Goal: Transaction & Acquisition: Purchase product/service

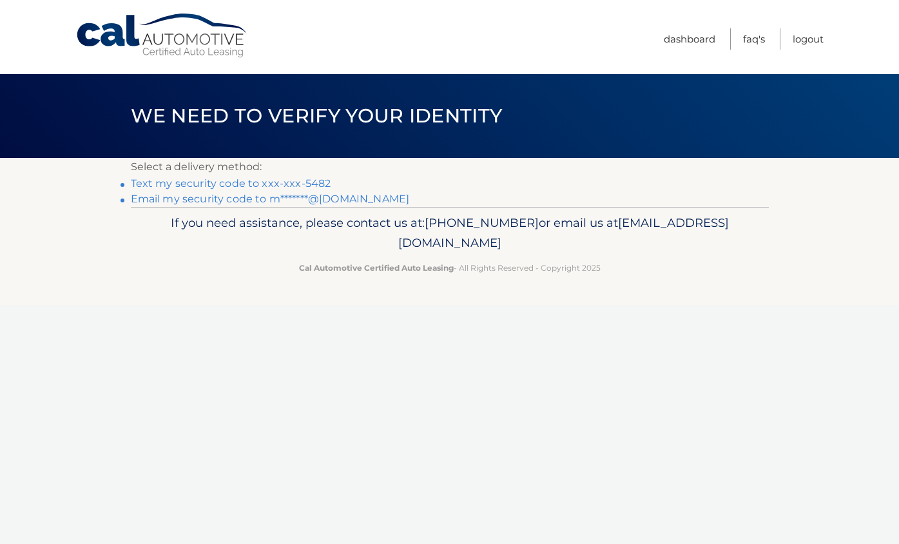
click at [281, 183] on link "Text my security code to xxx-xxx-5482" at bounding box center [231, 183] width 200 height 12
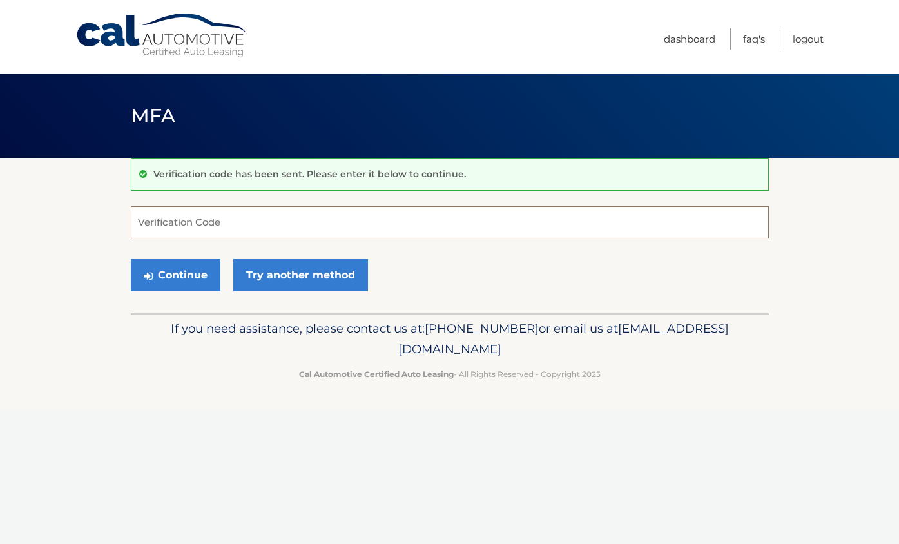
click at [195, 219] on input "Verification Code" at bounding box center [450, 222] width 638 height 32
type input "597485"
click at [162, 269] on button "Continue" at bounding box center [176, 275] width 90 height 32
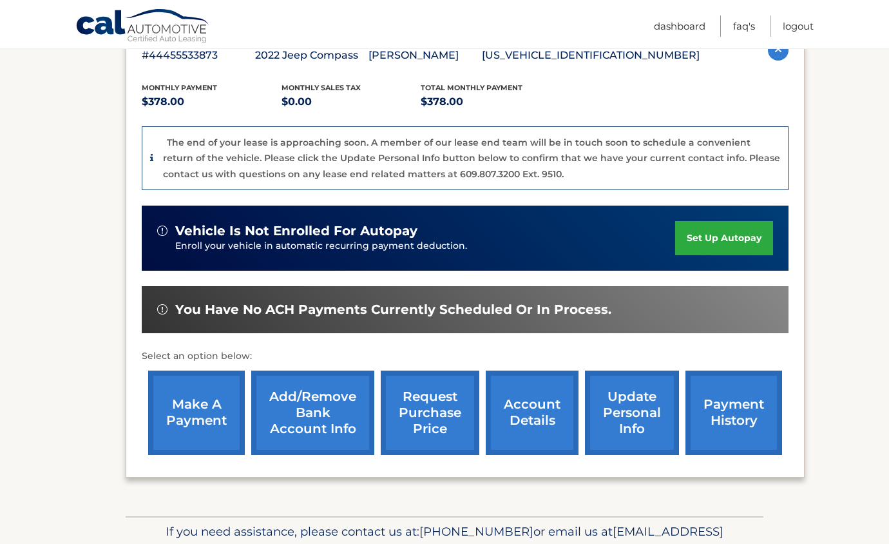
scroll to position [258, 0]
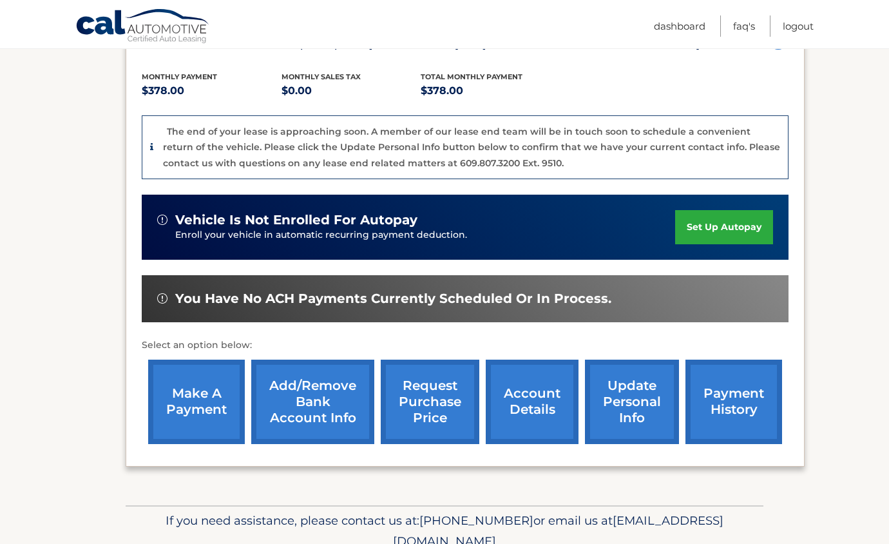
click at [205, 400] on link "make a payment" at bounding box center [196, 401] width 97 height 84
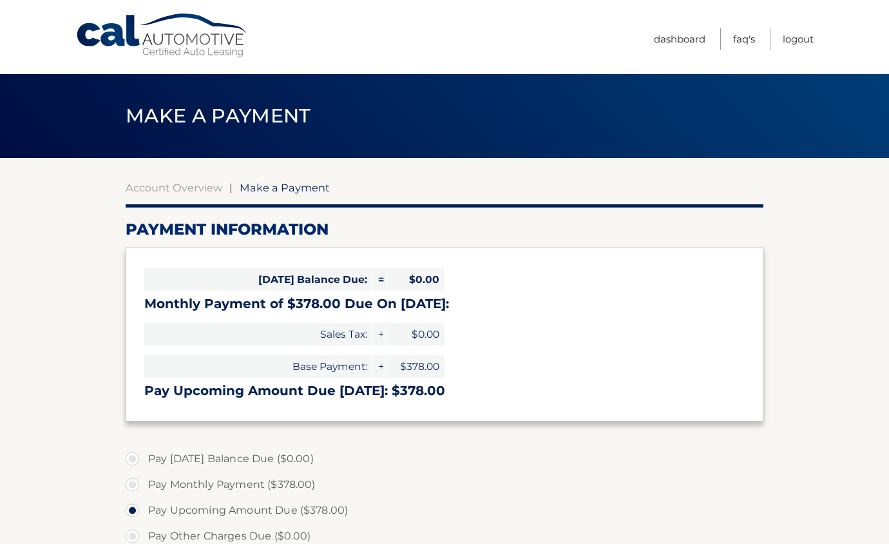
scroll to position [64, 0]
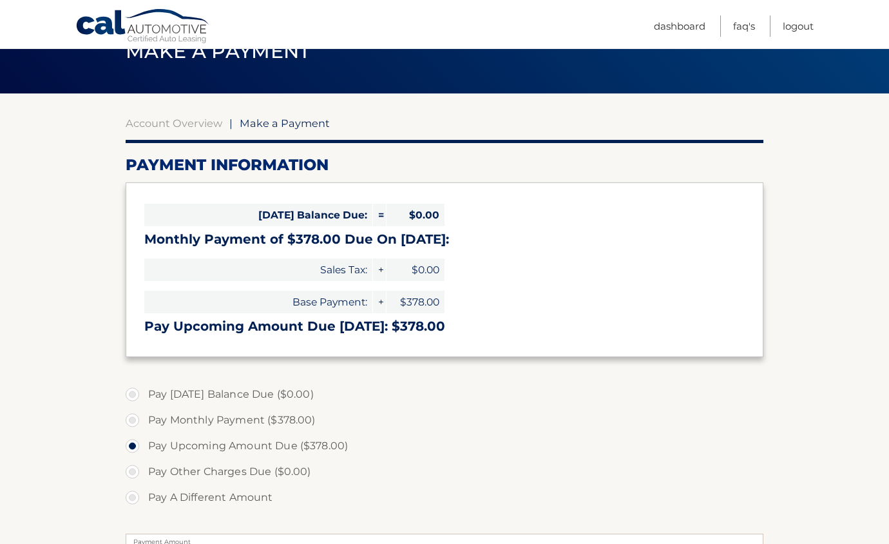
click at [129, 497] on label "Pay A Different Amount" at bounding box center [445, 497] width 638 height 26
click at [131, 497] on input "Pay A Different Amount" at bounding box center [137, 494] width 13 height 21
radio input "true"
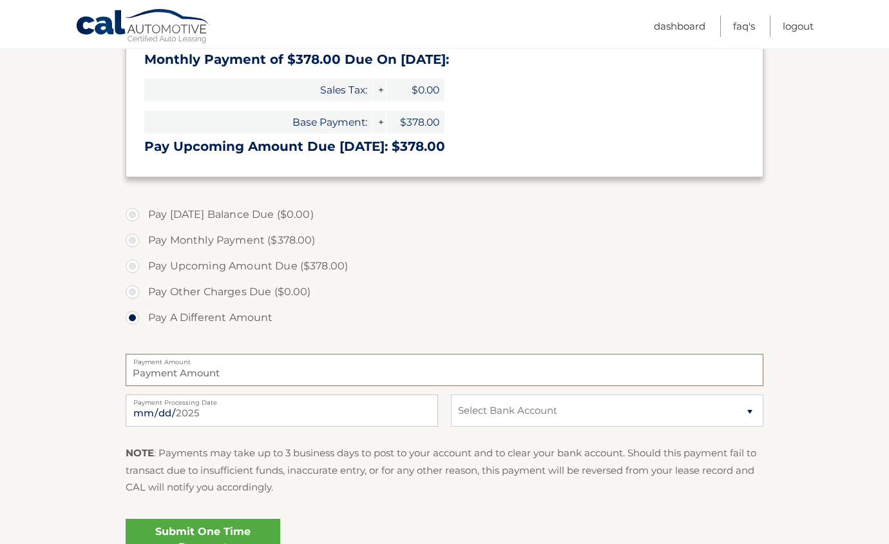
scroll to position [280, 0]
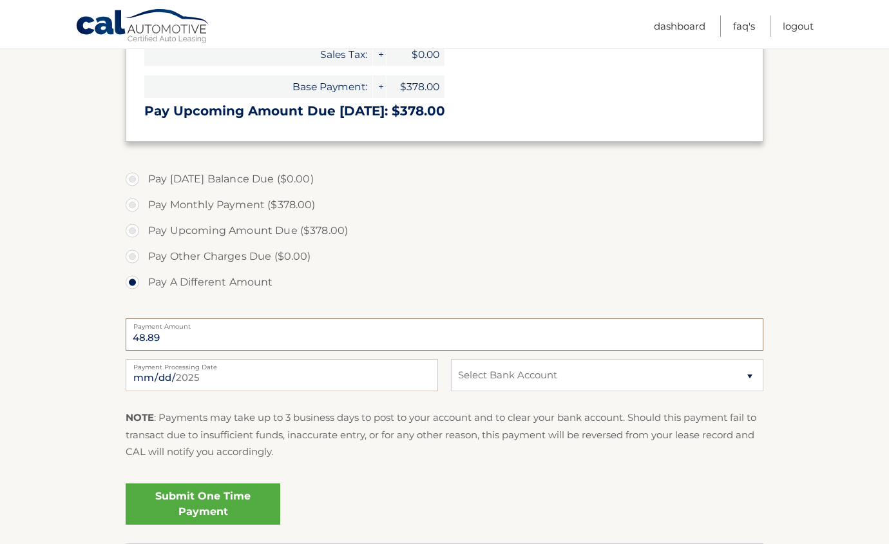
type input "48.89"
click at [748, 376] on select "Select Bank Account Checking AMERICAN EXPRESS NATIONAL BANK *****2143 Checking …" at bounding box center [607, 375] width 312 height 32
click at [519, 249] on label "Pay Other Charges Due ($0.00)" at bounding box center [445, 257] width 638 height 26
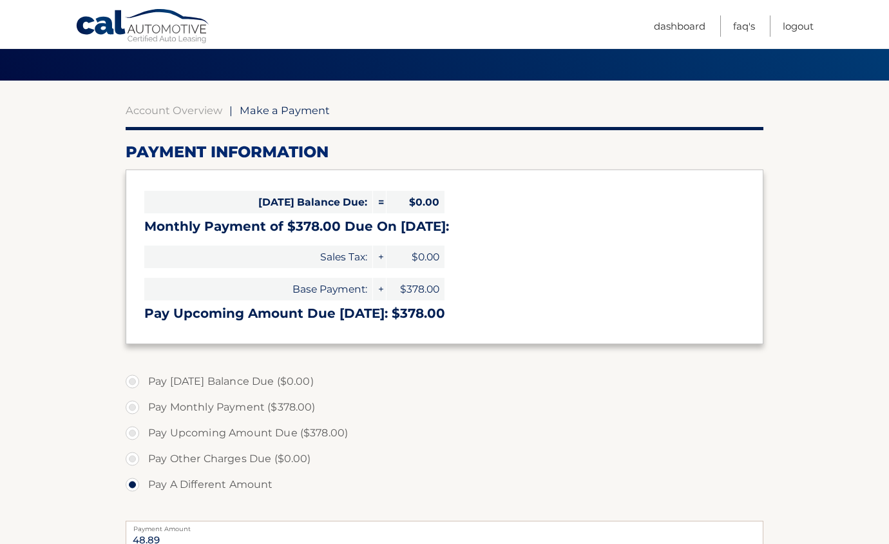
scroll to position [55, 0]
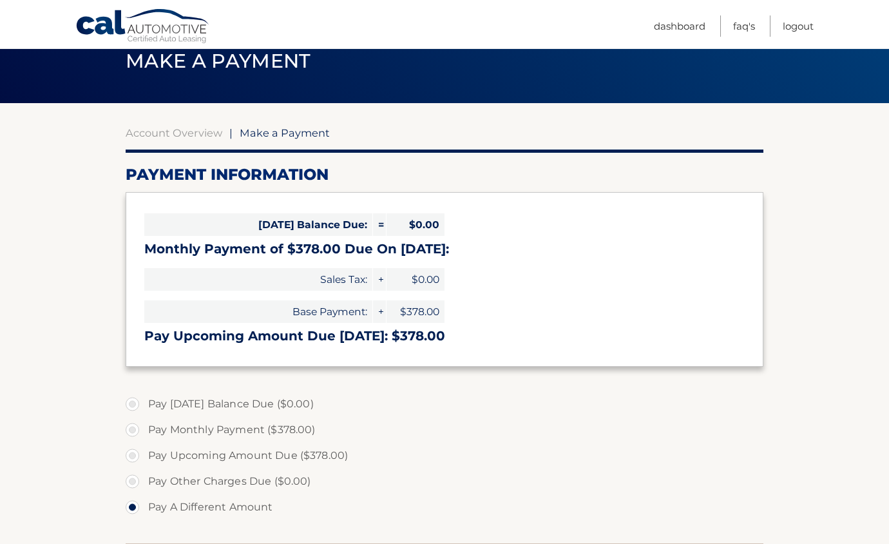
click at [132, 457] on label "Pay Upcoming Amount Due ($378.00)" at bounding box center [445, 456] width 638 height 26
click at [132, 457] on input "Pay Upcoming Amount Due ($378.00)" at bounding box center [137, 453] width 13 height 21
radio input "true"
type input "378.00"
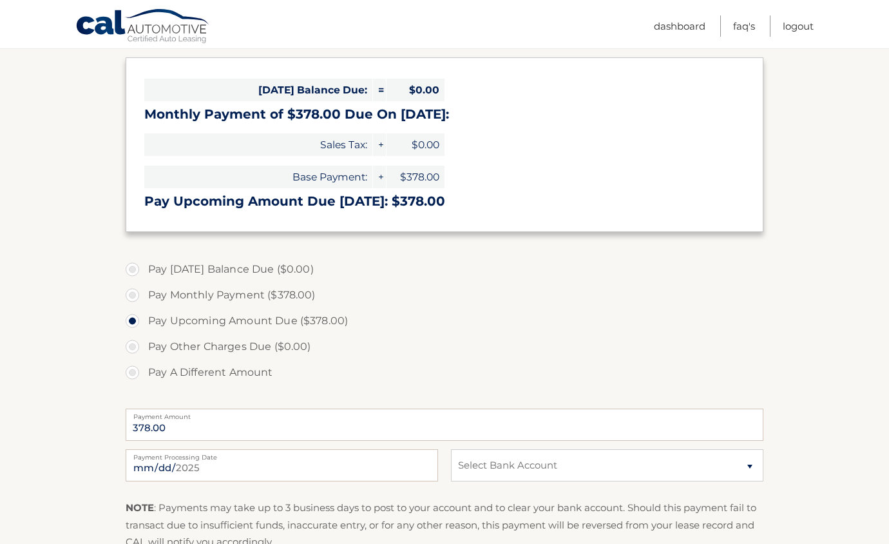
scroll to position [248, 0]
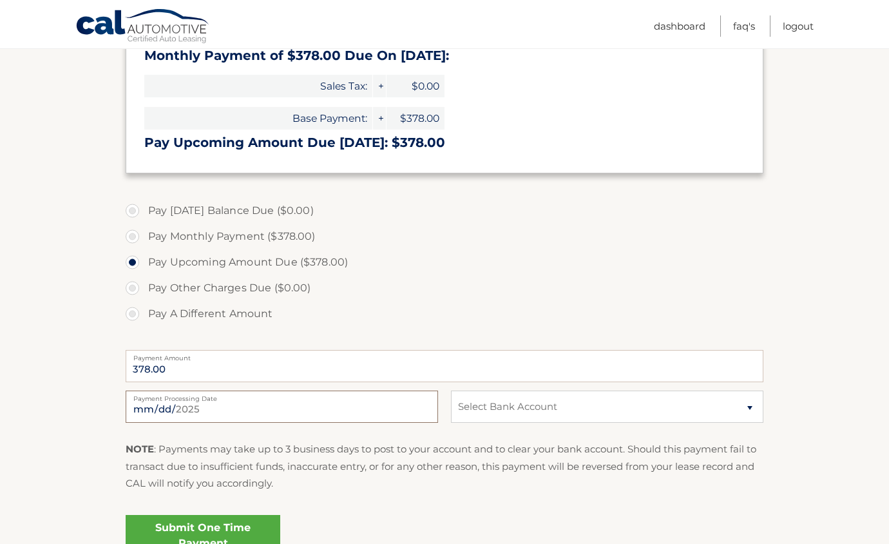
click at [217, 408] on input "2025-08-19" at bounding box center [282, 406] width 312 height 32
type input "2025-08-23"
click at [750, 405] on select "Select Bank Account Checking AMERICAN EXPRESS NATIONAL BANK *****2143 Checking …" at bounding box center [607, 406] width 312 height 32
select select "YWRlZmYzMWYtNzBlMi00YWZkLWE4Y2UtNzk5MDNmNDVmOTQ3"
click at [451, 390] on select "Select Bank Account Checking AMERICAN EXPRESS NATIONAL BANK *****2143 Checking …" at bounding box center [607, 406] width 312 height 32
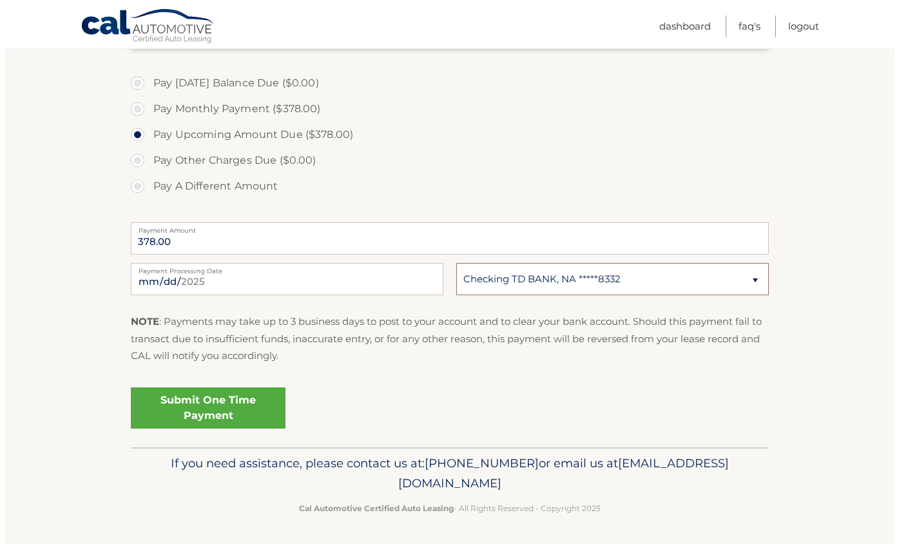
scroll to position [377, 0]
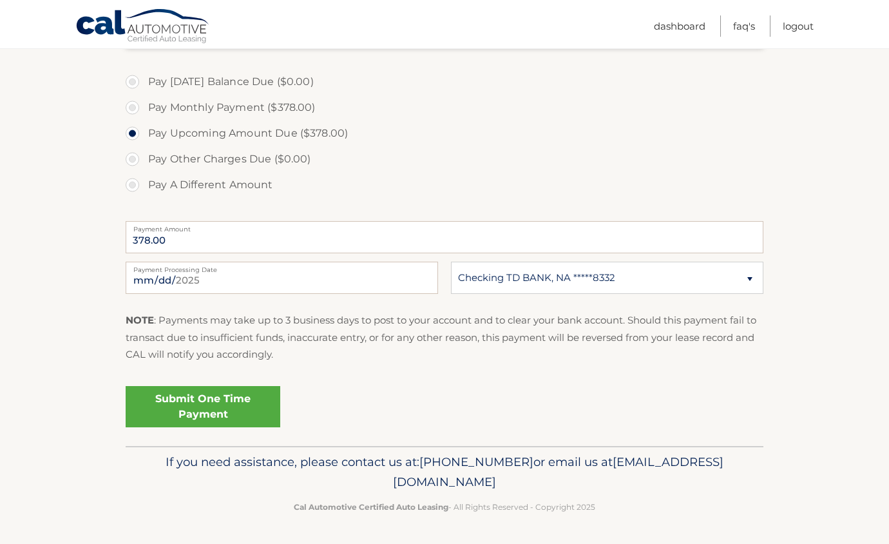
click at [216, 405] on link "Submit One Time Payment" at bounding box center [203, 406] width 155 height 41
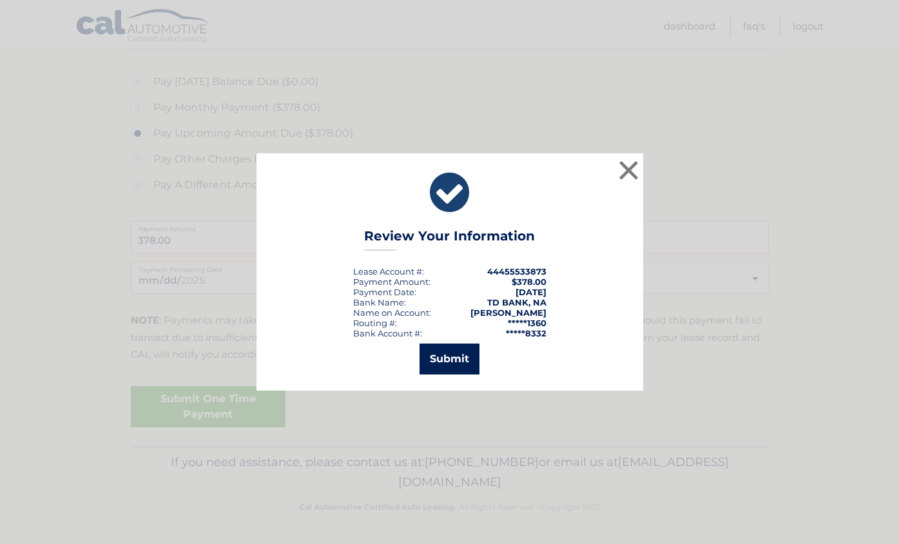
click at [445, 359] on button "Submit" at bounding box center [449, 358] width 60 height 31
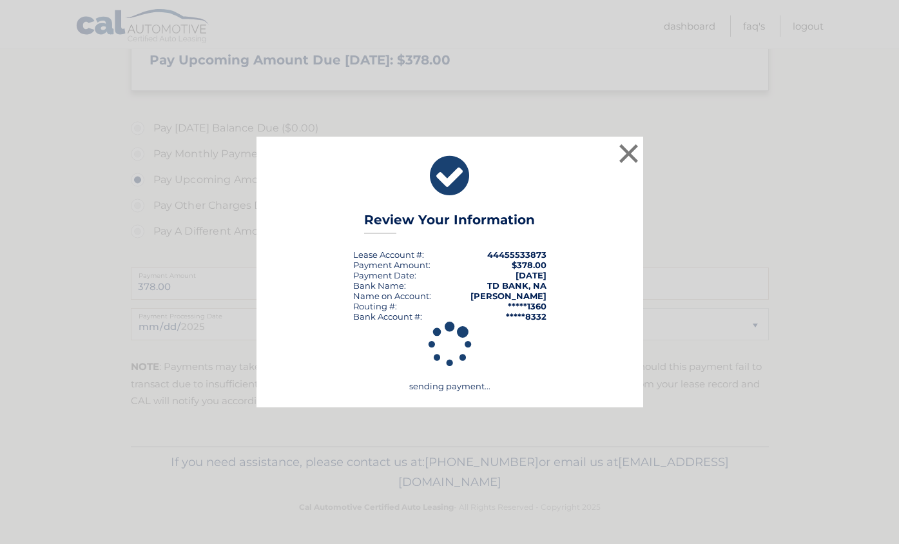
scroll to position [330, 0]
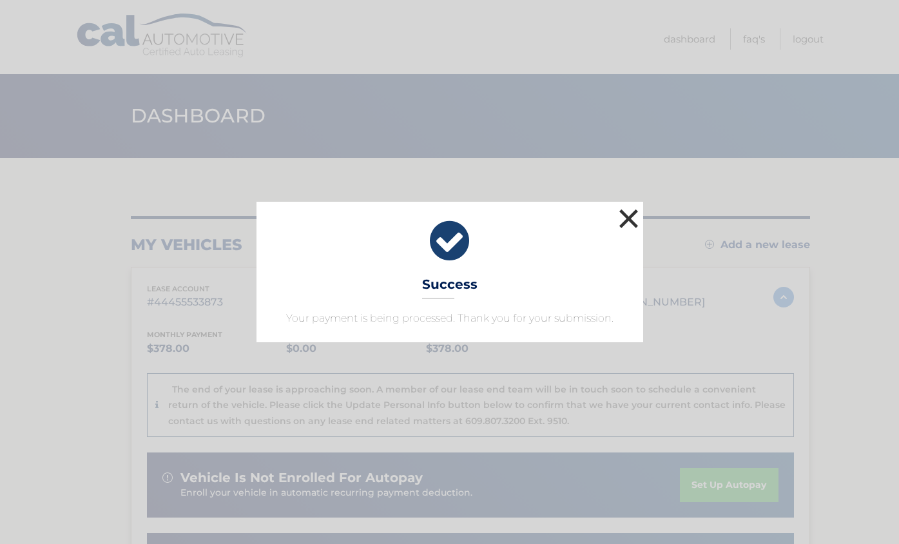
click at [627, 218] on button "×" at bounding box center [629, 218] width 26 height 26
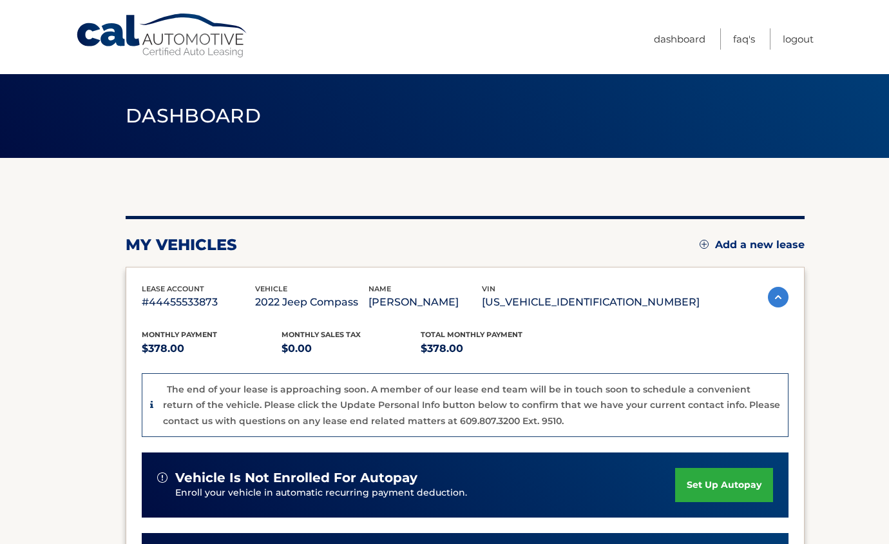
click at [773, 299] on img at bounding box center [778, 297] width 21 height 21
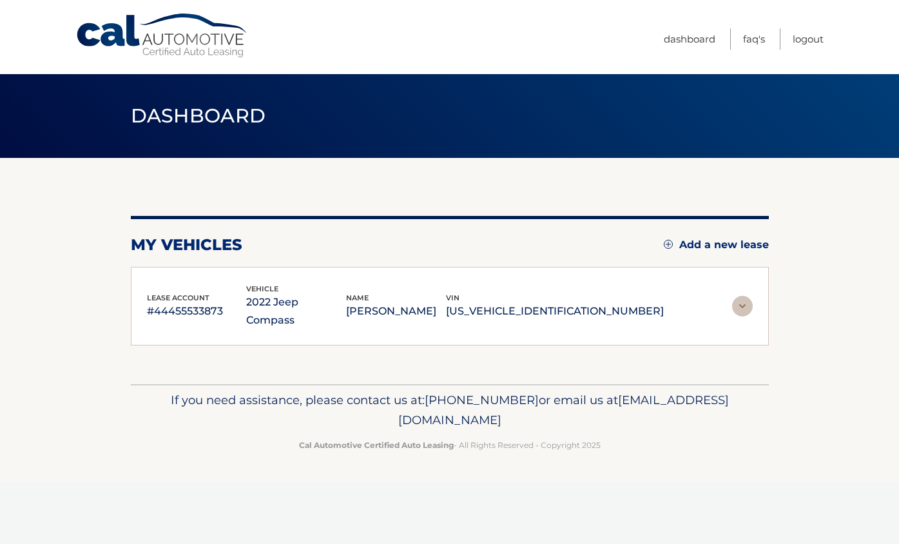
click at [742, 298] on img at bounding box center [742, 306] width 21 height 21
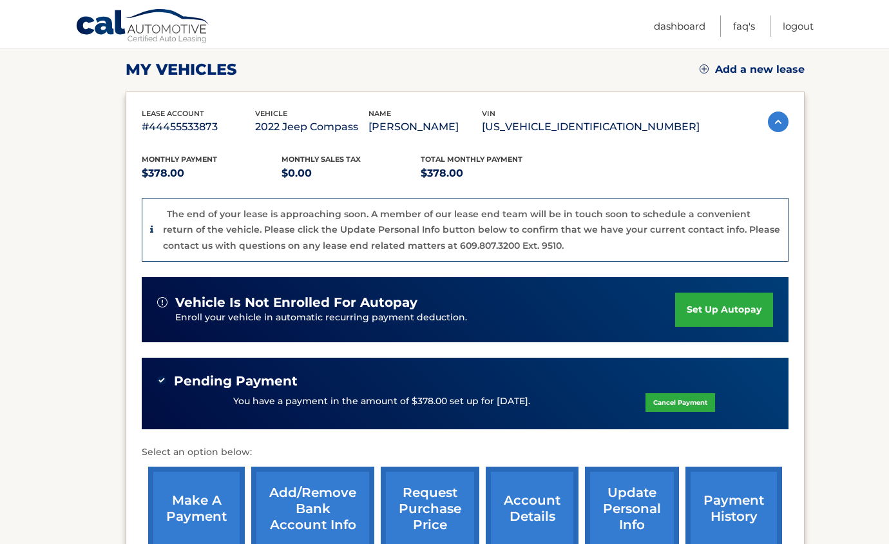
scroll to position [193, 0]
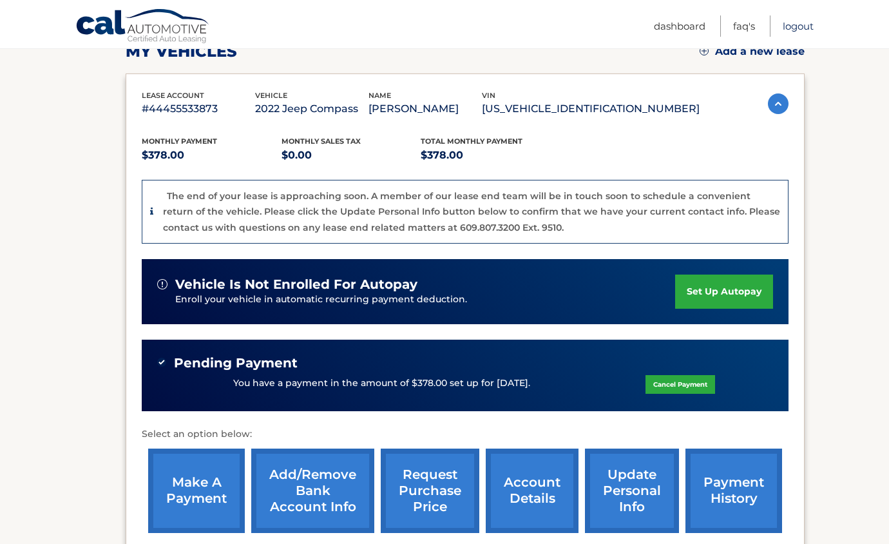
click at [801, 28] on link "Logout" at bounding box center [798, 25] width 31 height 21
